Goal: Information Seeking & Learning: Learn about a topic

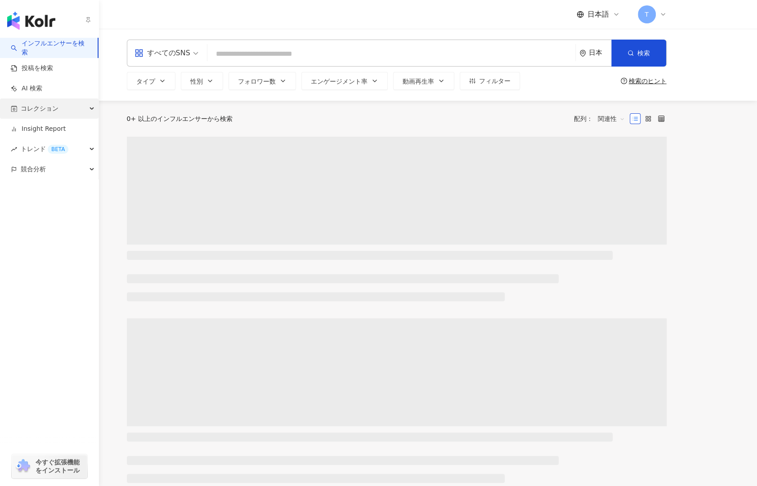
click at [62, 110] on div "コレクション" at bounding box center [49, 108] width 98 height 20
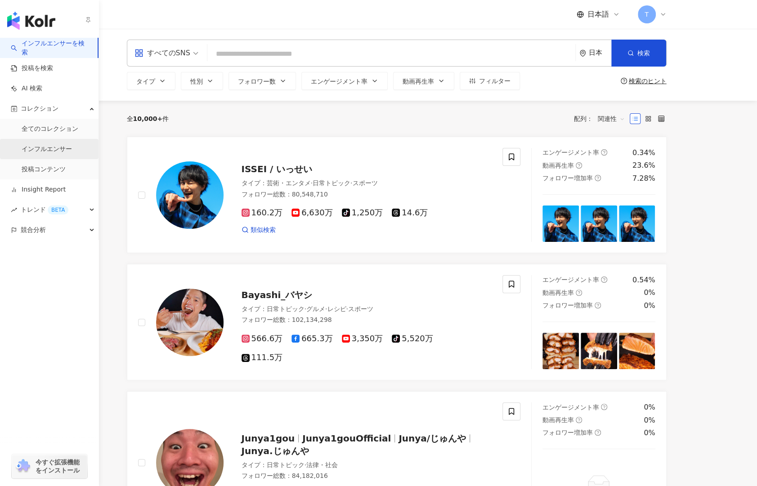
click at [69, 153] on link "インフルエンサー" at bounding box center [47, 149] width 50 height 9
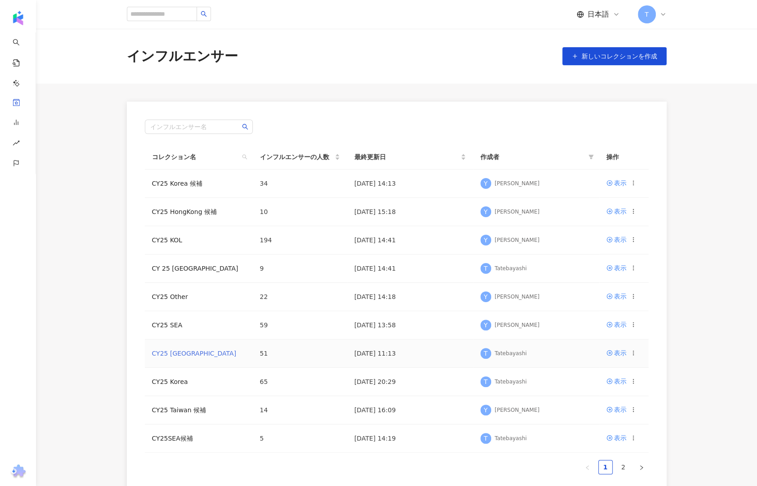
click at [166, 352] on link "CY25 Taiwan" at bounding box center [194, 353] width 85 height 7
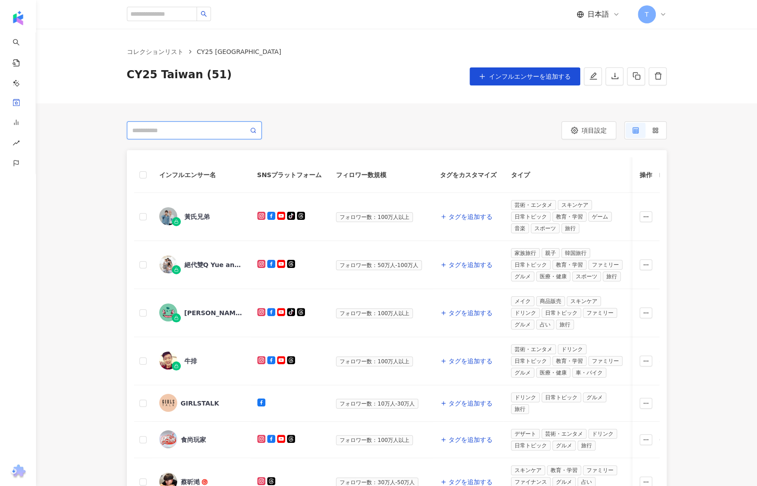
click at [184, 133] on input "search" at bounding box center [190, 130] width 116 height 10
type input "*********"
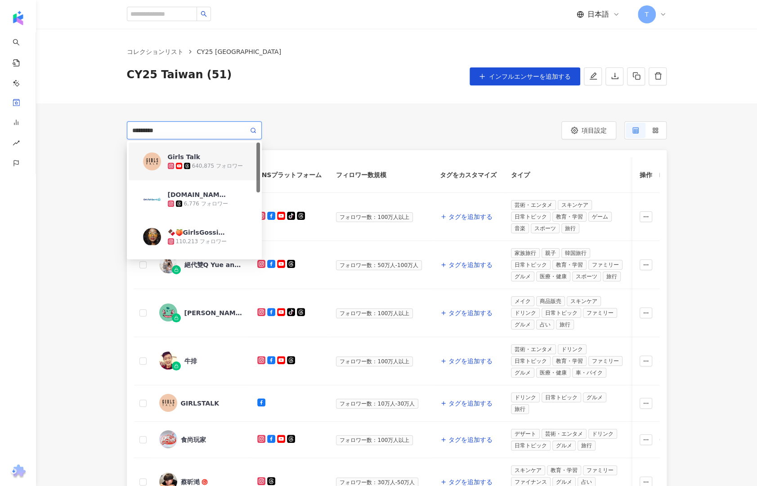
drag, startPoint x: 220, startPoint y: 154, endPoint x: 355, endPoint y: 128, distance: 137.5
click at [220, 154] on span "Girls Talk" at bounding box center [197, 156] width 58 height 9
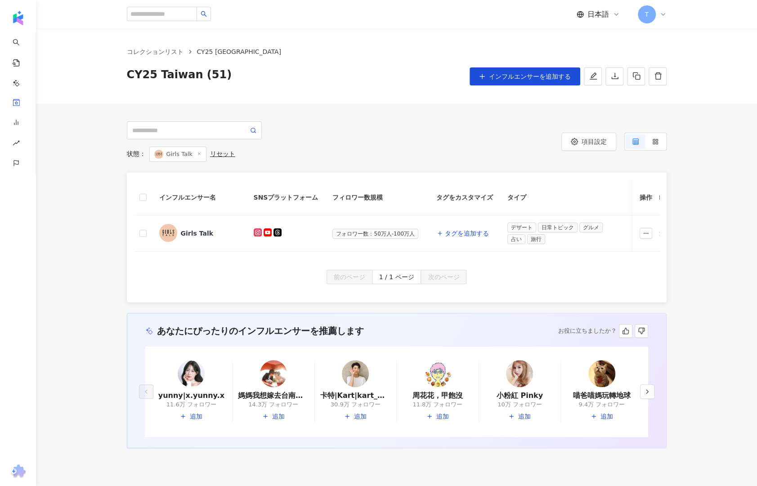
click at [198, 242] on td "Girls Talk" at bounding box center [199, 233] width 94 height 36
click at [193, 234] on div "Girls Talk" at bounding box center [197, 233] width 33 height 9
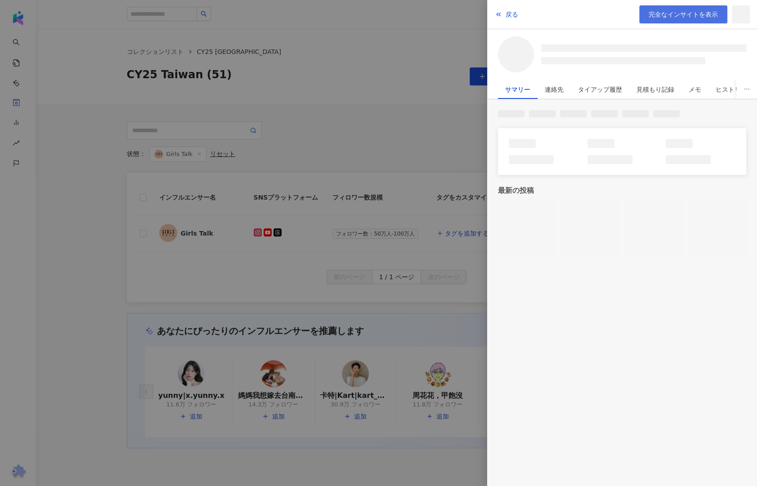
click at [686, 8] on link "完全なインサイトを表示" at bounding box center [683, 14] width 88 height 18
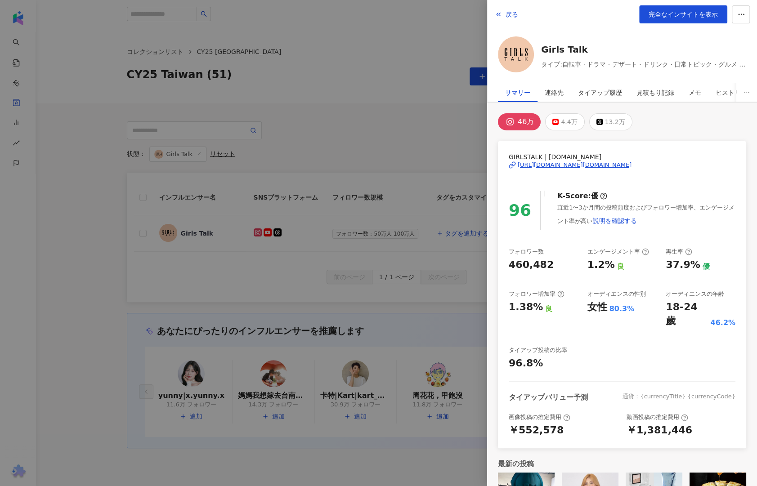
click at [194, 110] on div at bounding box center [378, 243] width 757 height 486
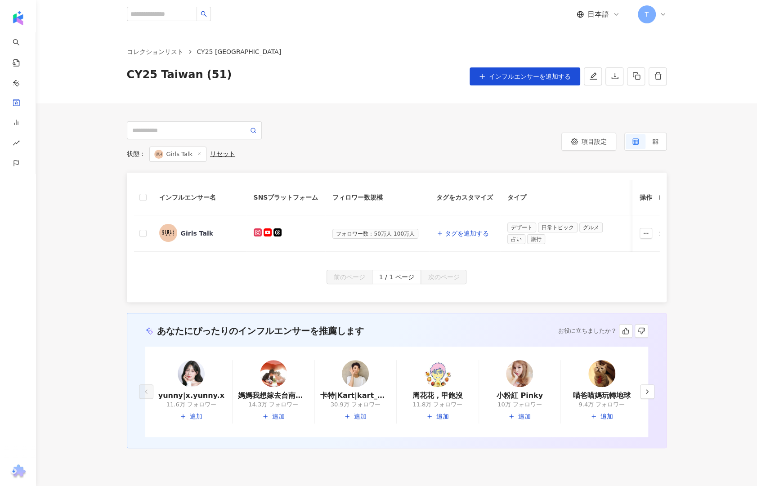
click at [199, 153] on icon at bounding box center [199, 154] width 4 height 4
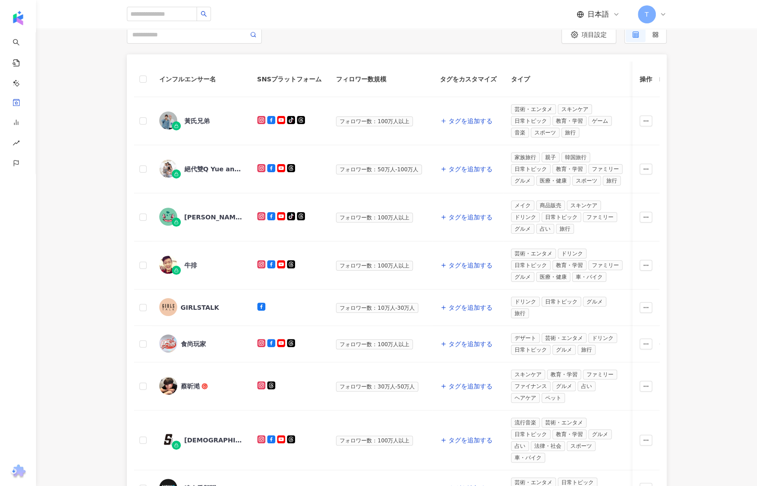
scroll to position [135, 0]
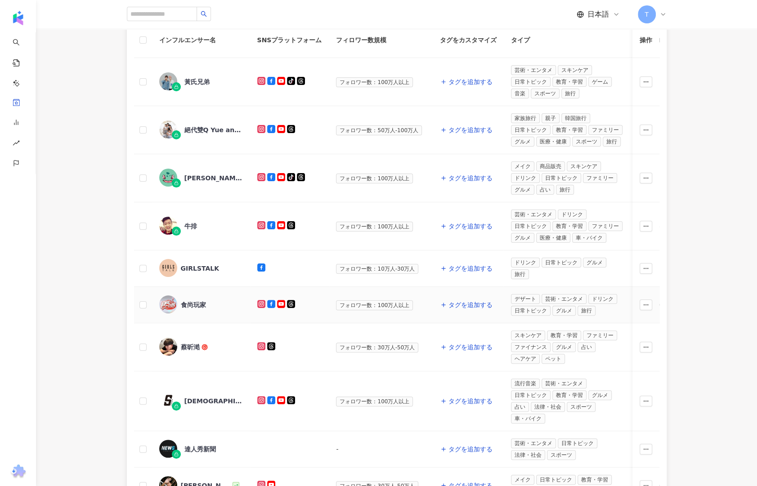
click at [196, 300] on div "食尚玩家" at bounding box center [193, 304] width 25 height 9
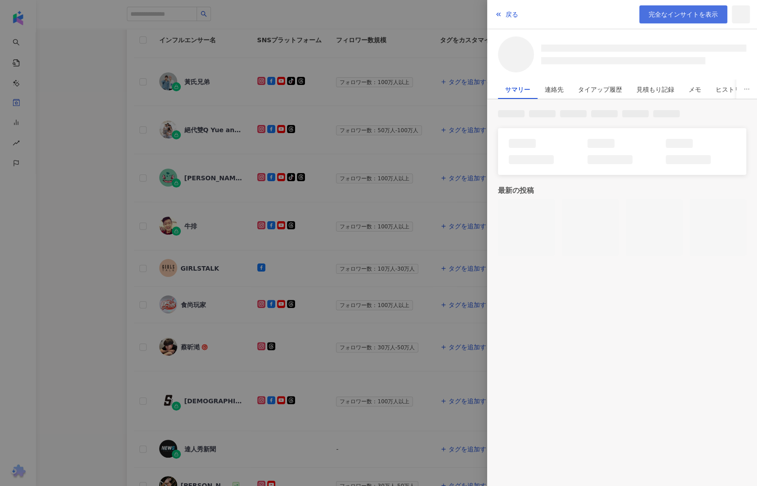
click at [687, 15] on span "完全なインサイトを表示" at bounding box center [682, 14] width 69 height 7
